Goal: Task Accomplishment & Management: Manage account settings

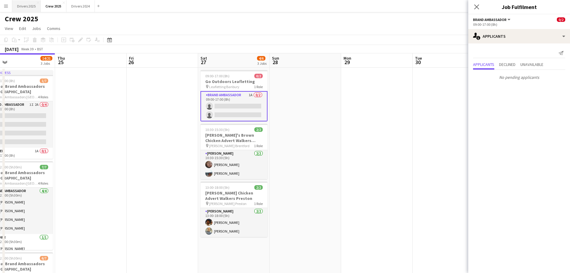
click at [26, 6] on button "Drivers 2025 Close" at bounding box center [26, 6] width 28 height 12
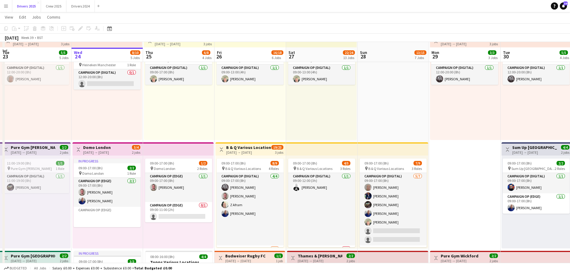
scroll to position [150, 0]
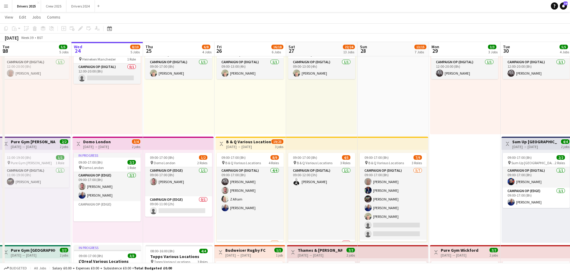
click at [244, 147] on div "[DATE] → [DATE]" at bounding box center [248, 146] width 45 height 4
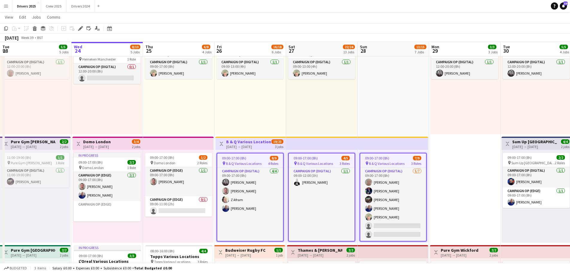
click at [85, 31] on div "Add job Add linked Job Edit Edit linked Job Applicants" at bounding box center [78, 28] width 46 height 7
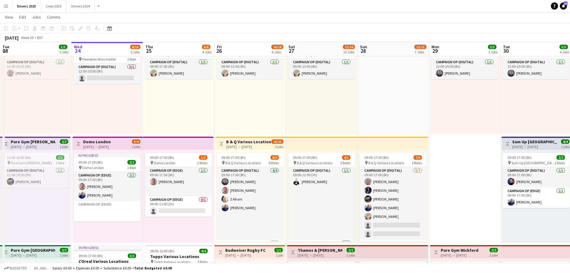
click at [238, 139] on h3 "B & Q Various Locations" at bounding box center [248, 141] width 45 height 5
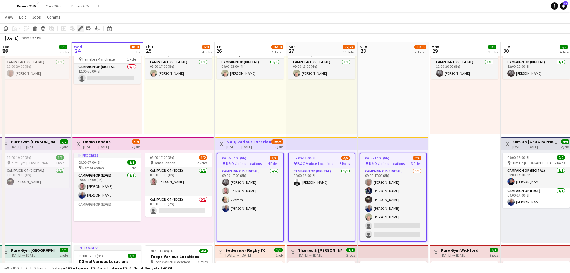
click at [79, 29] on icon "Edit" at bounding box center [80, 28] width 5 height 5
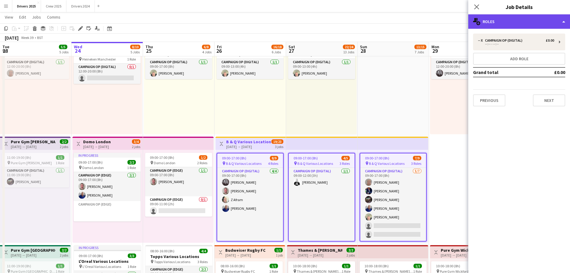
click at [531, 20] on div "multiple-users-add Roles" at bounding box center [519, 21] width 102 height 14
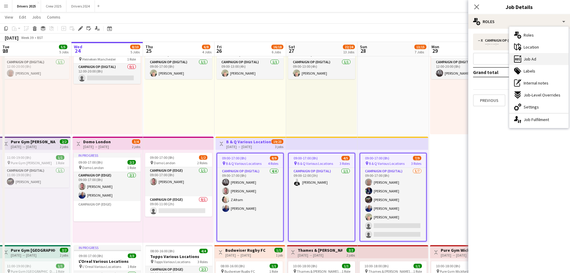
click at [539, 60] on div "ads-window Job Ad" at bounding box center [538, 59] width 59 height 12
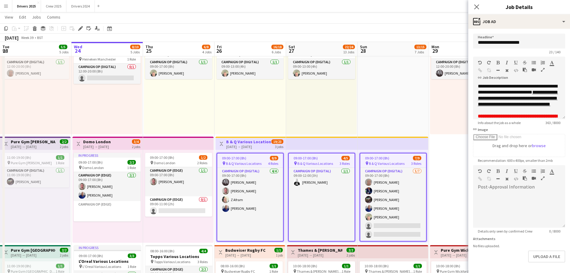
scroll to position [19, 0]
click at [532, 252] on button "Upload a file" at bounding box center [546, 256] width 37 height 12
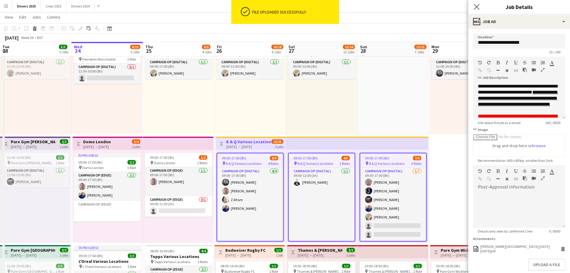
click at [479, 7] on icon "Close pop-in" at bounding box center [477, 7] width 6 height 6
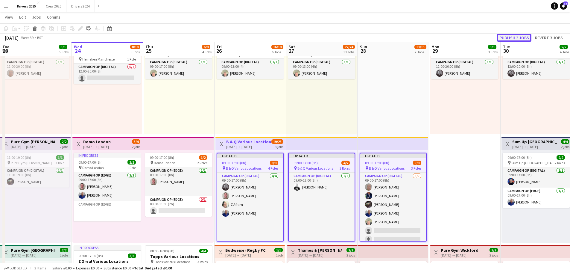
click at [507, 37] on button "Publish 3 jobs" at bounding box center [514, 38] width 34 height 8
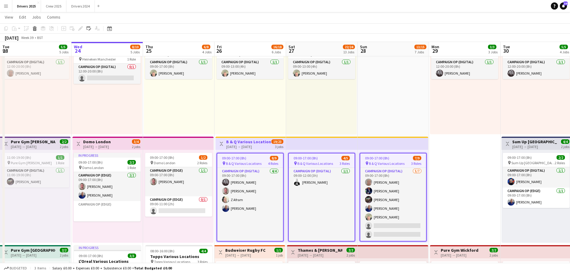
click at [315, 50] on app-board-header-date "Sat 27 22/24 13 Jobs" at bounding box center [322, 49] width 72 height 14
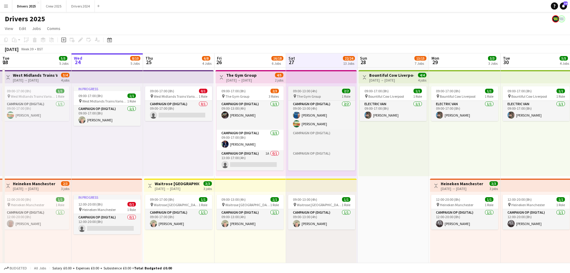
click at [318, 90] on div "09:00-13:00 (4h) 2/2" at bounding box center [321, 91] width 67 height 4
